Goal: Information Seeking & Learning: Learn about a topic

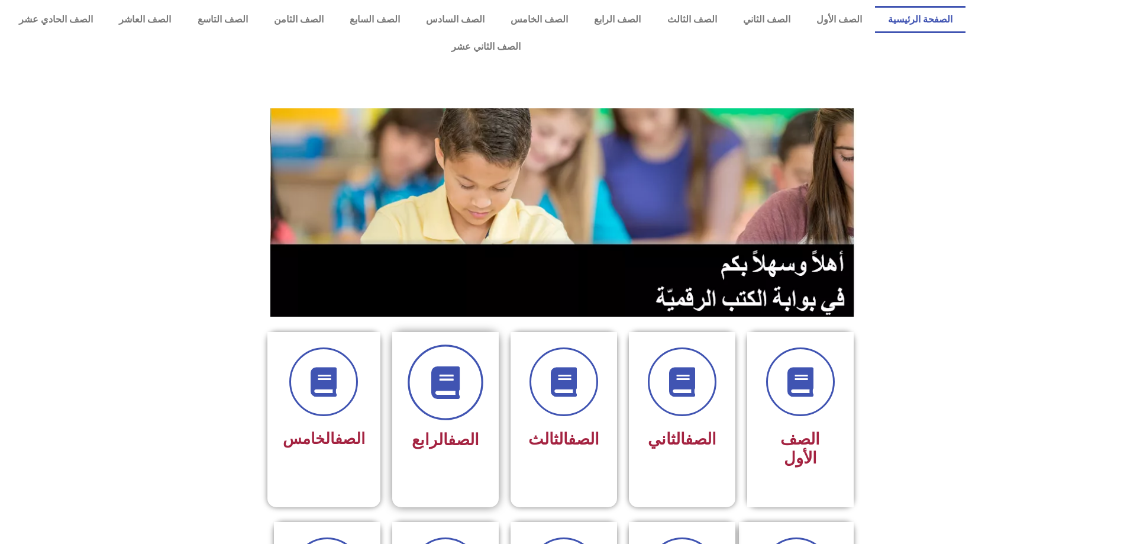
click at [460, 344] on span at bounding box center [446, 382] width 76 height 76
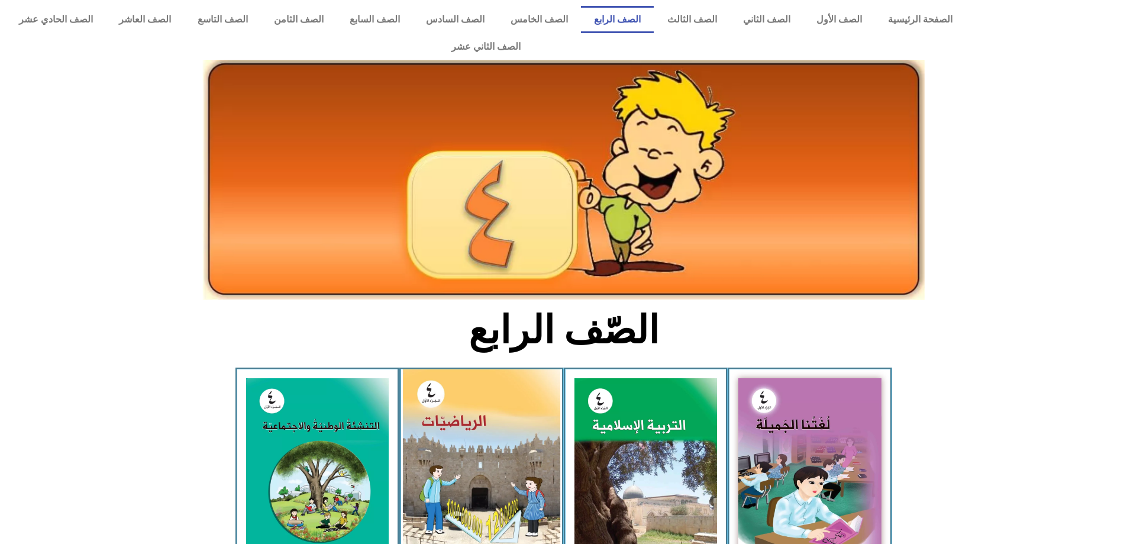
click at [472, 435] on img at bounding box center [481, 467] width 157 height 197
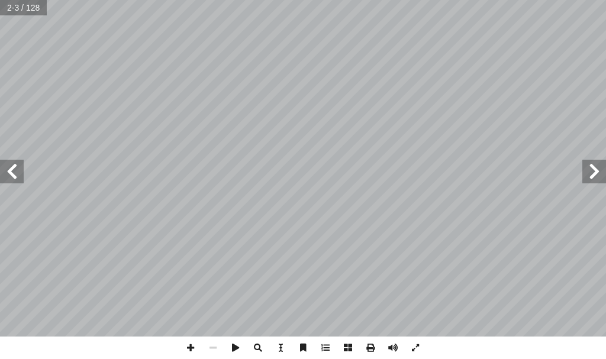
click at [0, 170] on span at bounding box center [12, 172] width 24 height 24
drag, startPoint x: 189, startPoint y: 343, endPoint x: 195, endPoint y: 341, distance: 6.2
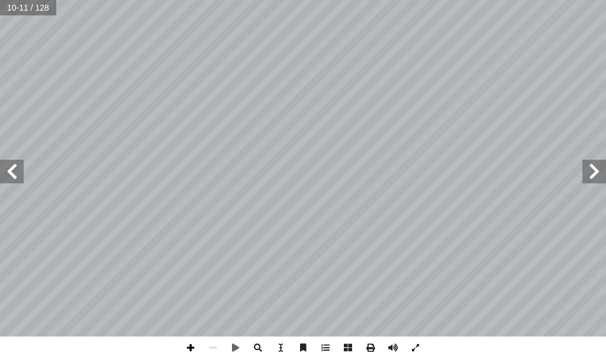
click at [195, 342] on span at bounding box center [190, 348] width 22 height 22
click at [14, 179] on span at bounding box center [12, 172] width 24 height 24
